Goal: Find contact information: Find contact information

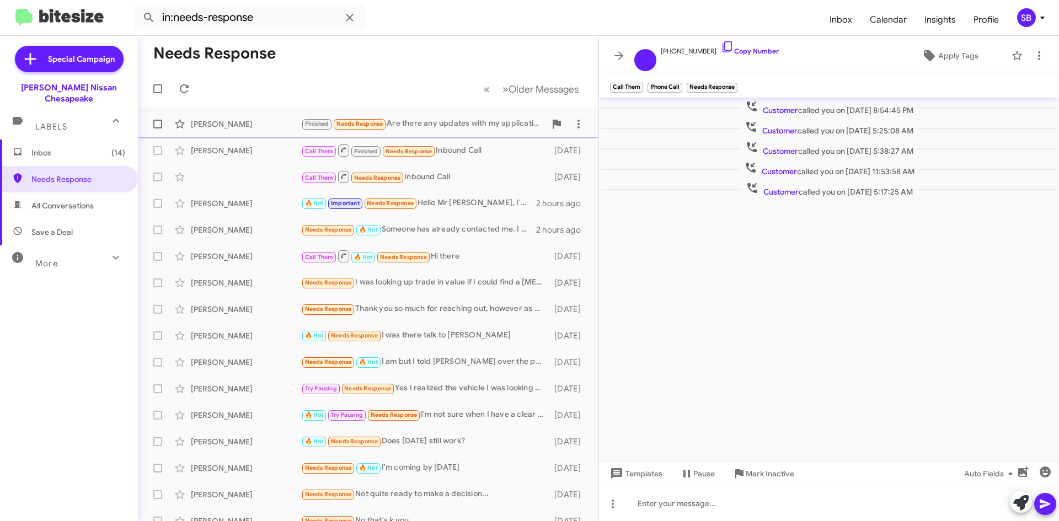
click at [264, 118] on div "[PERSON_NAME] Finished Needs Response Are there any updates with my application…" at bounding box center [368, 124] width 443 height 22
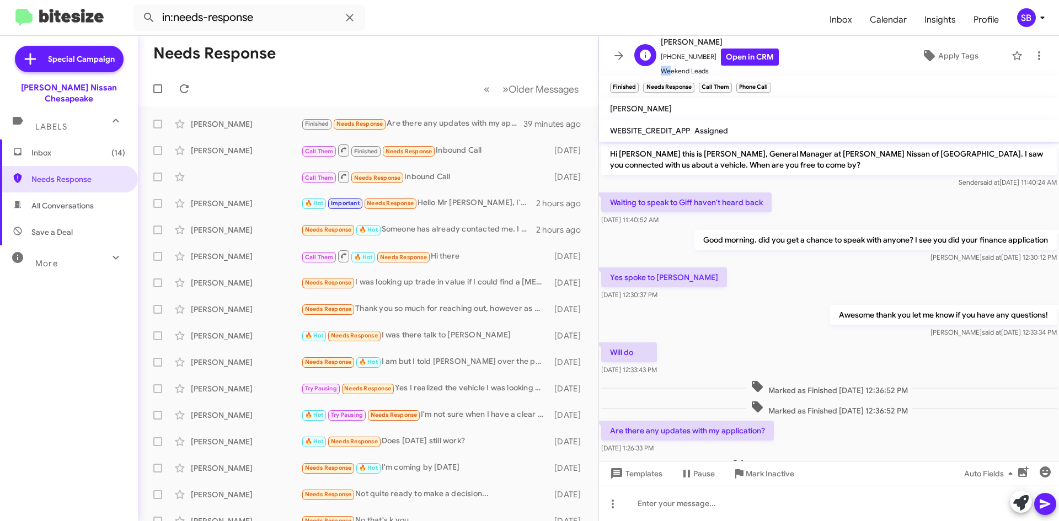
scroll to position [1, 0]
drag, startPoint x: 704, startPoint y: 56, endPoint x: 683, endPoint y: 63, distance: 22.0
click at [683, 63] on span "[PHONE_NUMBER] Open in CRM" at bounding box center [720, 55] width 118 height 17
drag, startPoint x: 678, startPoint y: 59, endPoint x: 687, endPoint y: 60, distance: 8.8
click at [687, 60] on span "[PHONE_NUMBER] Open in CRM" at bounding box center [720, 55] width 118 height 17
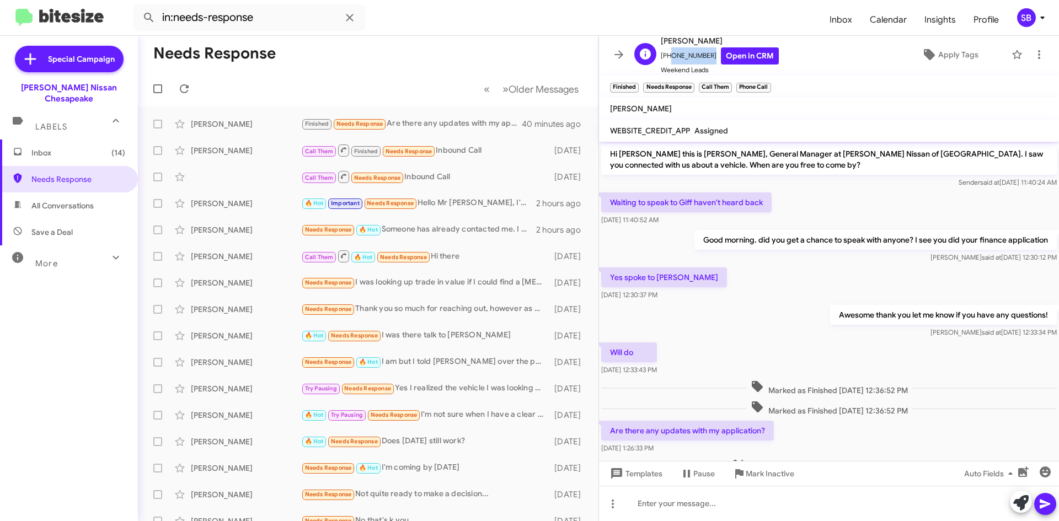
drag, startPoint x: 706, startPoint y: 56, endPoint x: 668, endPoint y: 61, distance: 37.8
click at [668, 61] on span "[PHONE_NUMBER] Open in CRM" at bounding box center [720, 55] width 118 height 17
copy span "7572925543"
